Goal: Find specific page/section: Find specific page/section

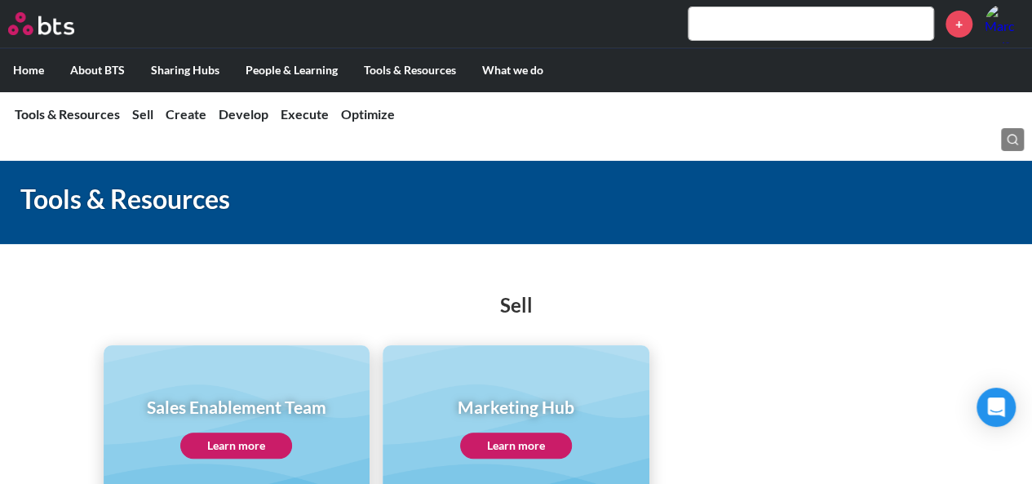
click at [768, 27] on input "text" at bounding box center [811, 23] width 245 height 33
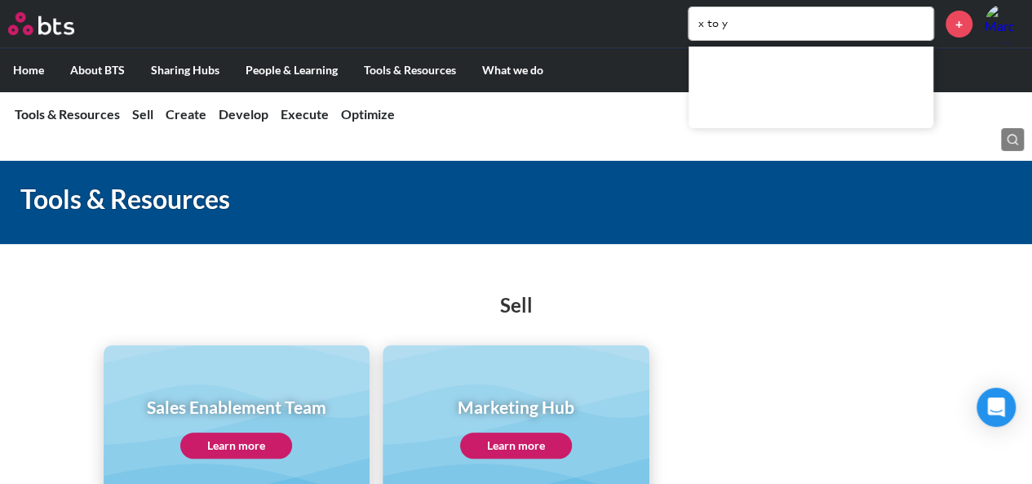
type input "x to y"
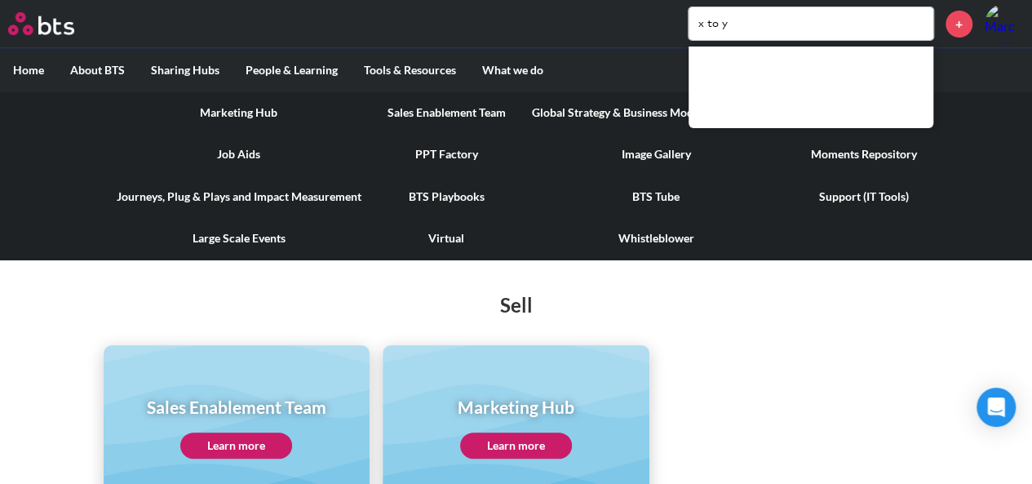
click at [462, 112] on link "Sales Enablement Team" at bounding box center [447, 112] width 144 height 42
